Goal: Task Accomplishment & Management: Use online tool/utility

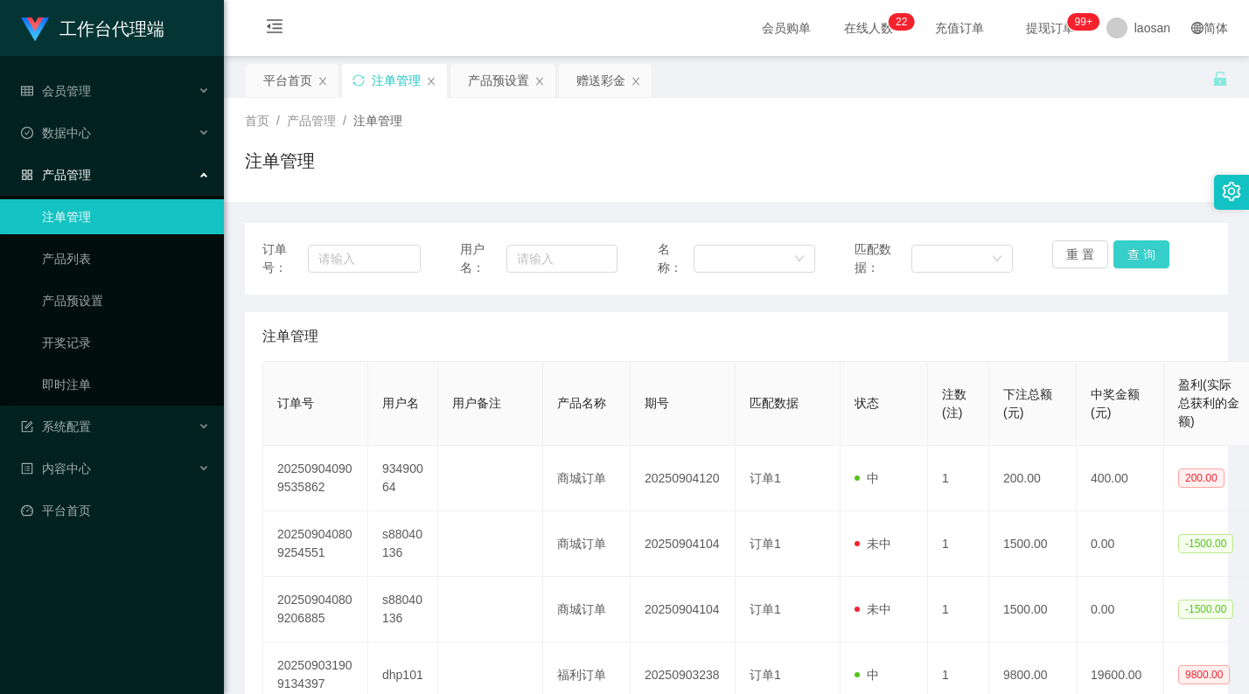
click at [1113, 246] on button "查 询" at bounding box center [1141, 254] width 56 height 28
click at [1131, 252] on button "查 询" at bounding box center [1141, 254] width 56 height 28
click at [1132, 257] on button "查 询" at bounding box center [1141, 254] width 56 height 28
click at [1132, 257] on div "重 置 查 询" at bounding box center [1131, 258] width 158 height 37
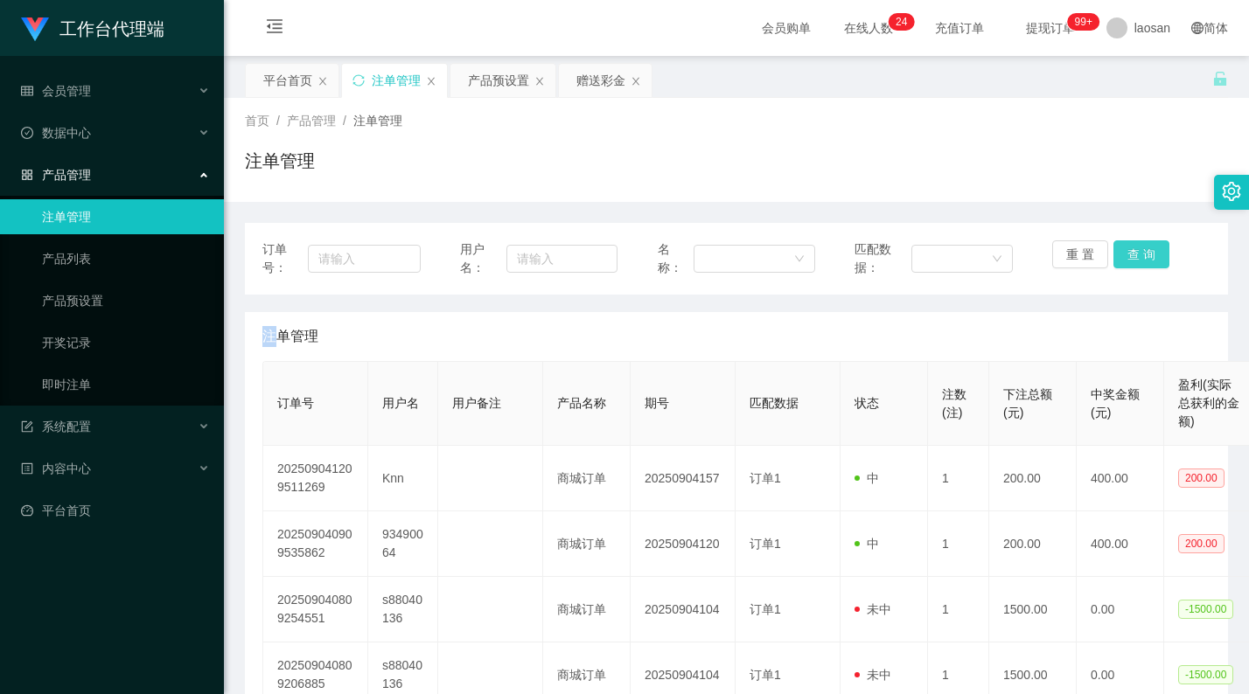
click at [1132, 257] on button "查 询" at bounding box center [1141, 254] width 56 height 28
click at [1132, 257] on div "重 置 查 询" at bounding box center [1131, 258] width 158 height 37
click at [1132, 257] on button "查 询" at bounding box center [1141, 254] width 56 height 28
click at [1132, 257] on div "重 置 查 询" at bounding box center [1131, 258] width 158 height 37
click at [1132, 257] on button "查 询" at bounding box center [1141, 254] width 56 height 28
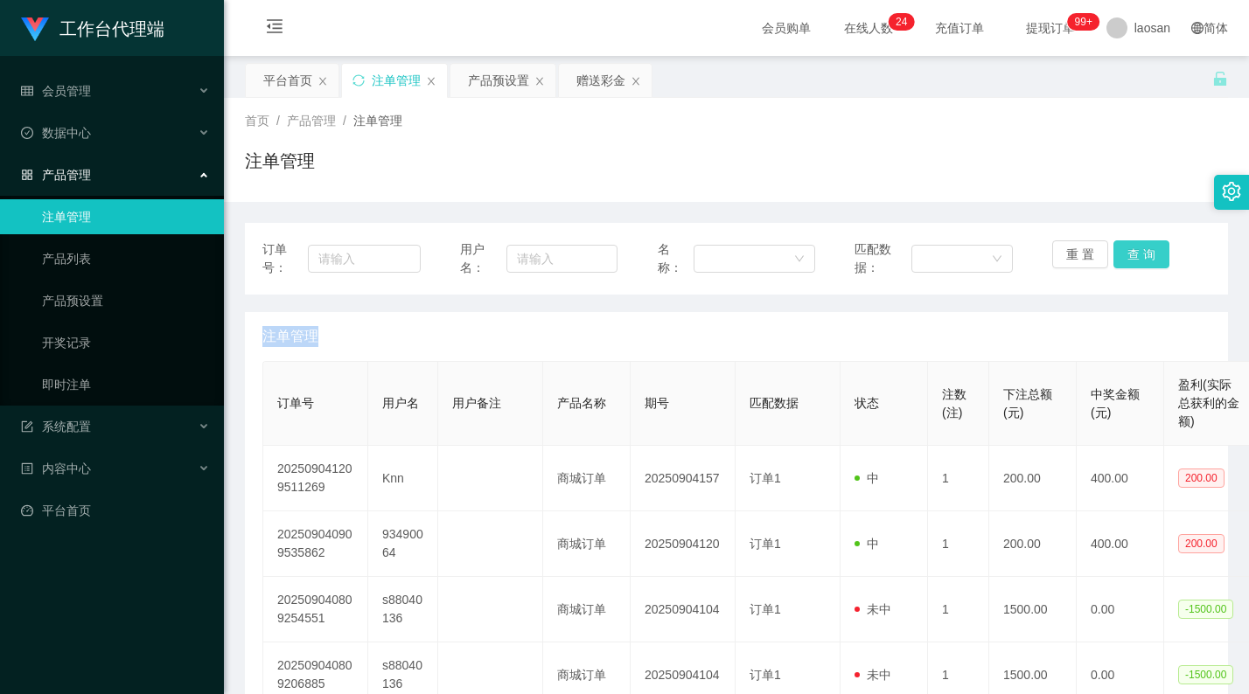
click at [1132, 257] on button "查 询" at bounding box center [1141, 254] width 56 height 28
click at [1132, 257] on button "查 询" at bounding box center [1150, 254] width 75 height 28
